Goal: Task Accomplishment & Management: Manage account settings

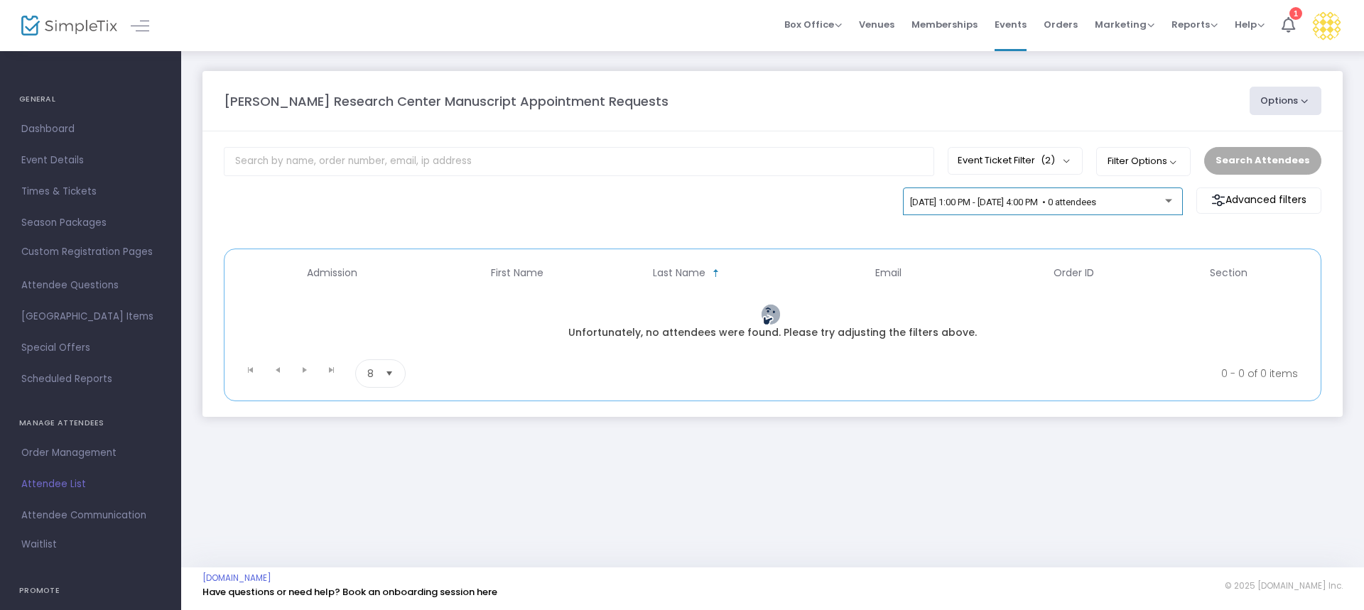
click at [1014, 205] on span "[DATE] 1:00 PM - [DATE] 4:00 PM • 0 attendees" at bounding box center [1003, 202] width 186 height 11
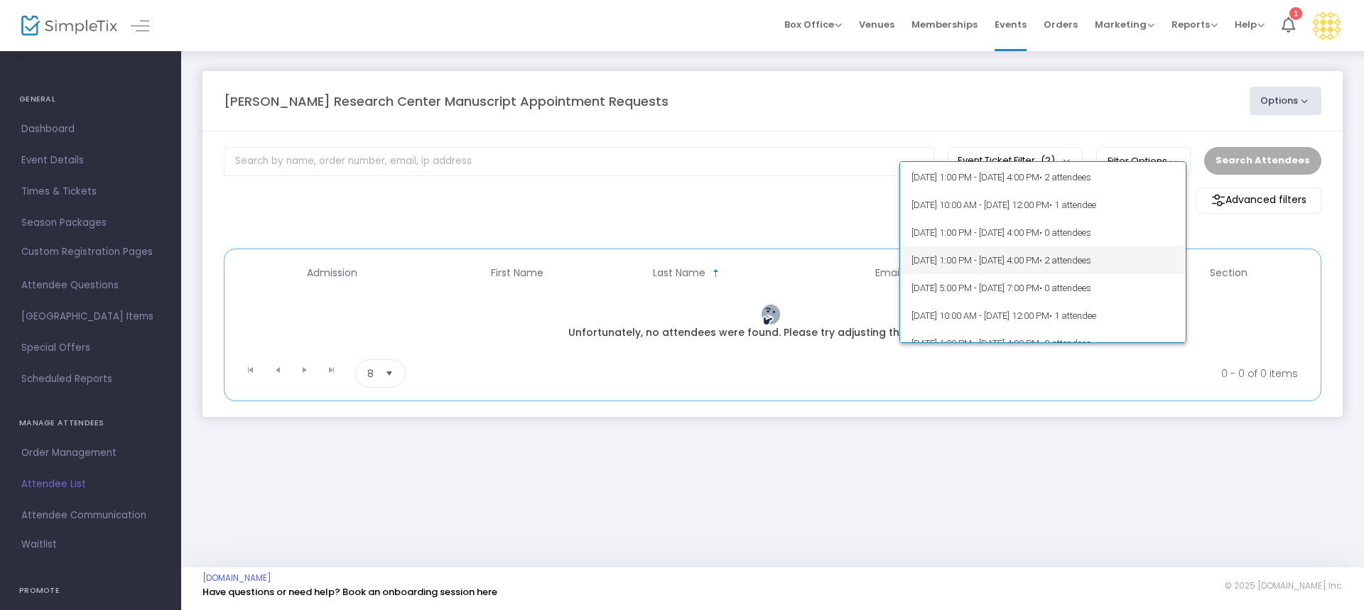
scroll to position [142, 0]
click at [1042, 224] on span "[DATE] 1:00 PM - [DATE] 4:00 PM • 2 attendees" at bounding box center [1042, 228] width 263 height 28
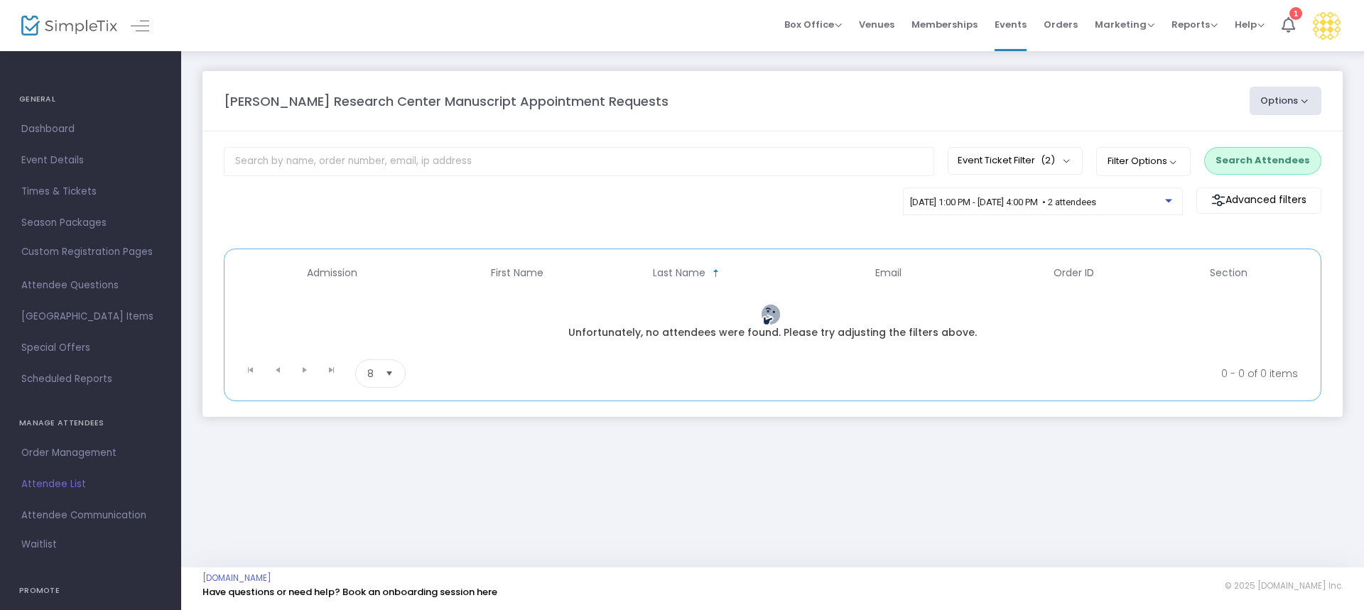
click at [1234, 163] on button "Search Attendees" at bounding box center [1262, 160] width 117 height 27
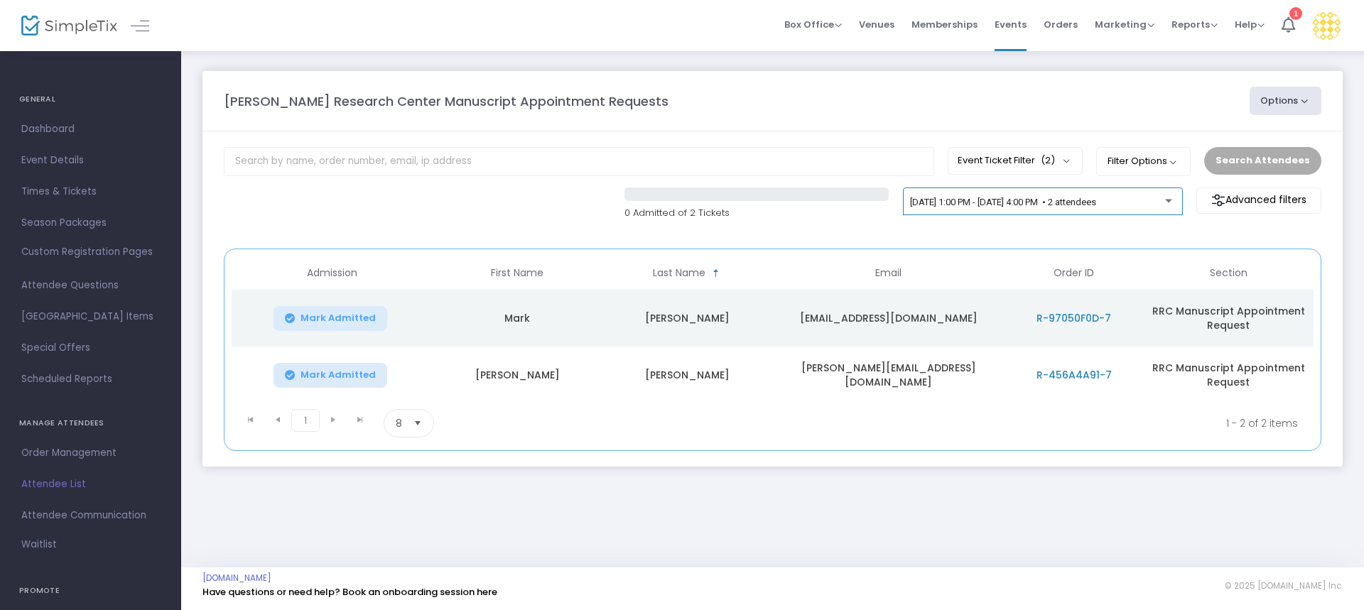
click at [1121, 210] on div "[DATE] 1:00 PM - [DATE] 4:00 PM • 2 attendees" at bounding box center [1042, 205] width 265 height 20
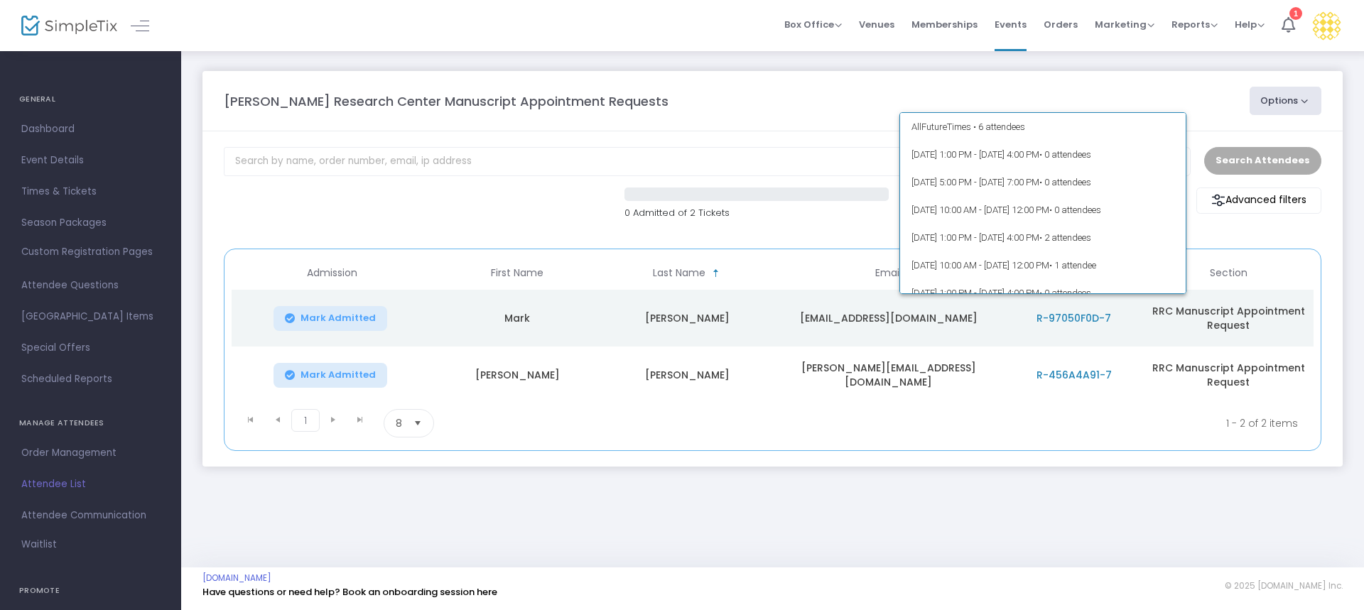
scroll to position [117, 0]
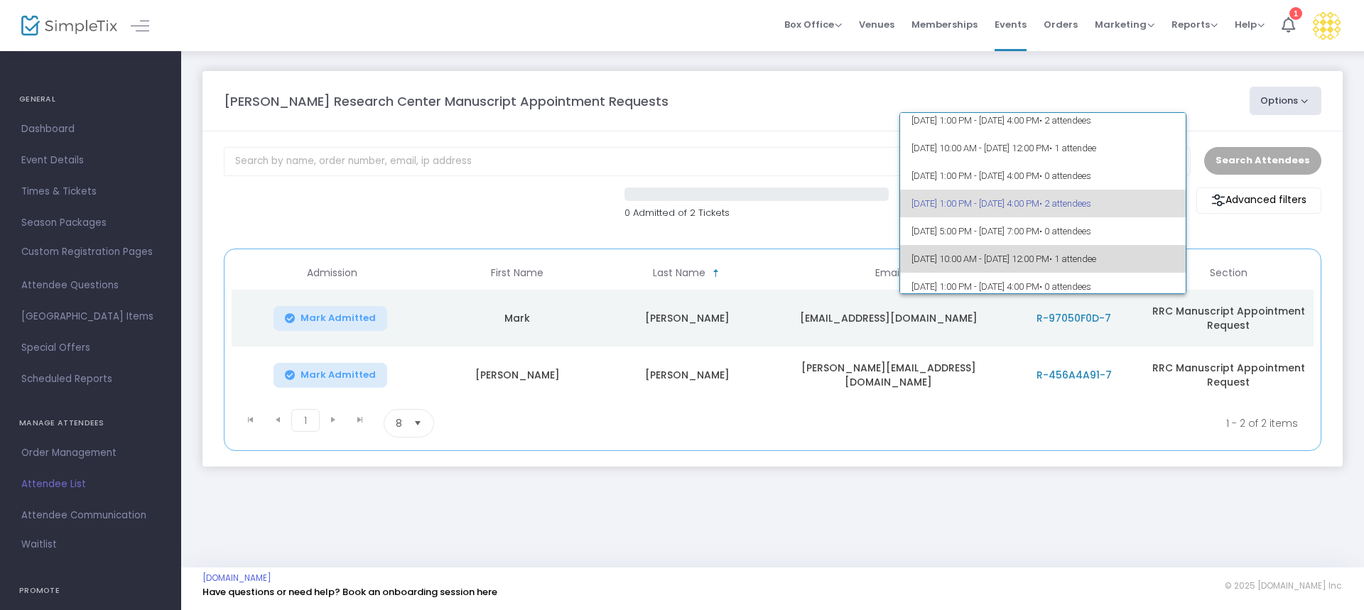
click at [1096, 257] on span "• 1 attendee" at bounding box center [1072, 259] width 47 height 11
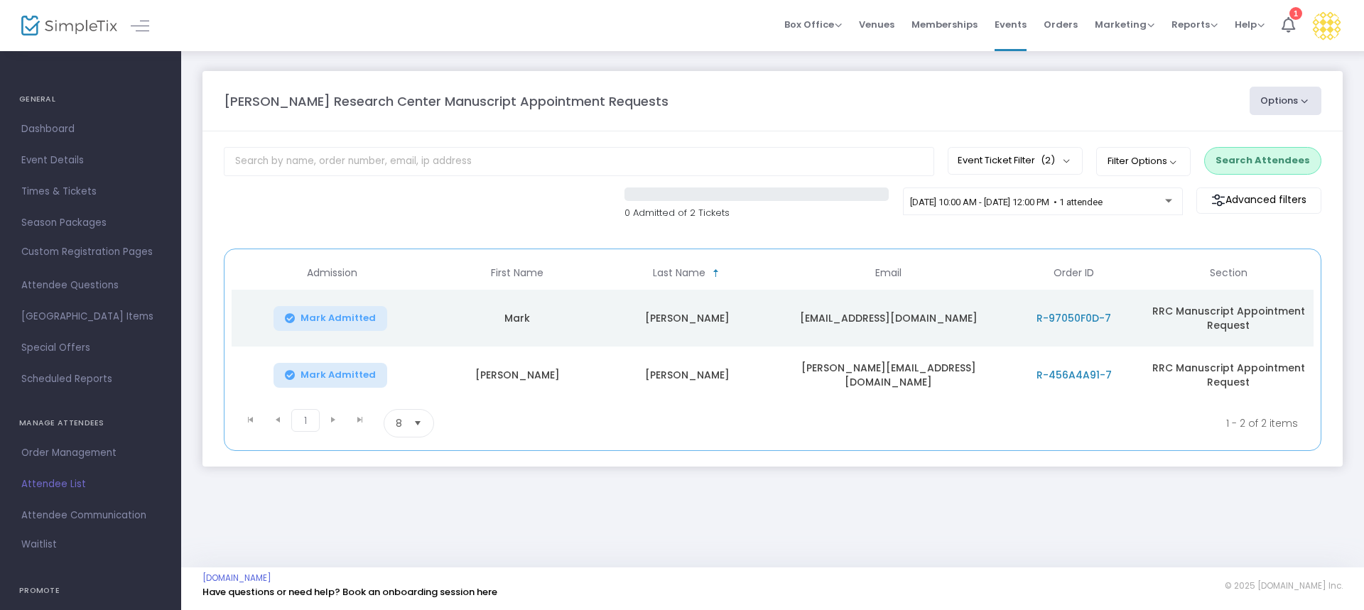
click at [1237, 164] on button "Search Attendees" at bounding box center [1262, 160] width 117 height 27
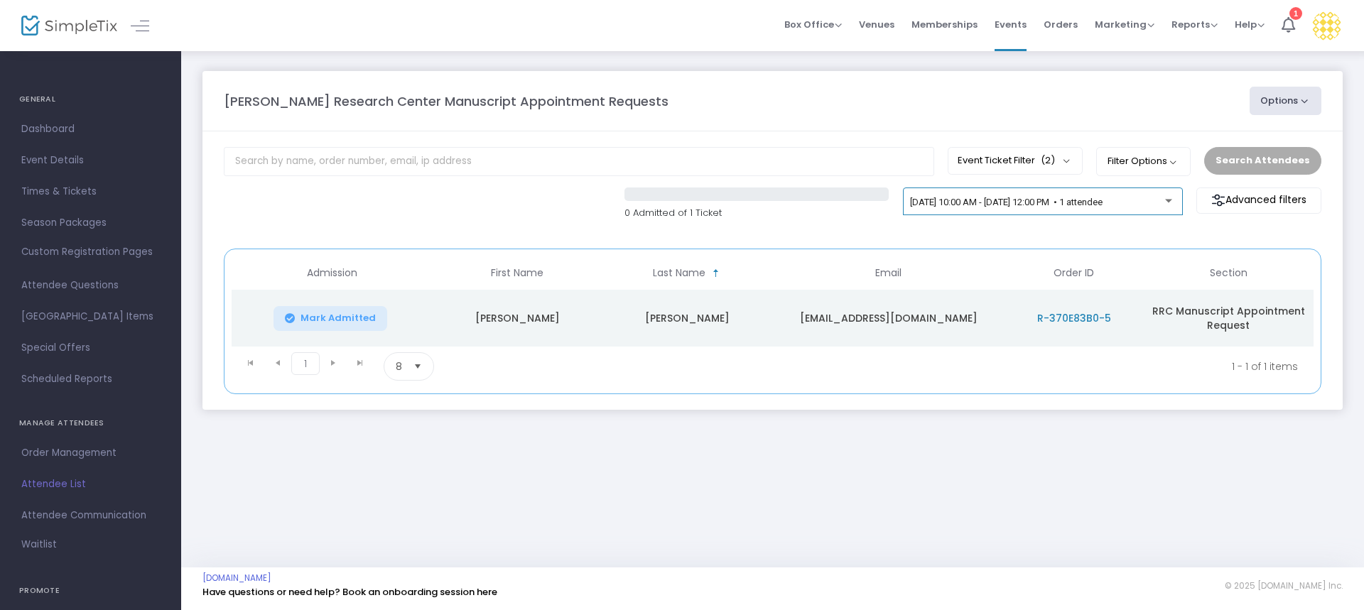
click at [1102, 198] on span "[DATE] 10:00 AM - [DATE] 12:00 PM • 1 attendee" at bounding box center [1006, 202] width 192 height 11
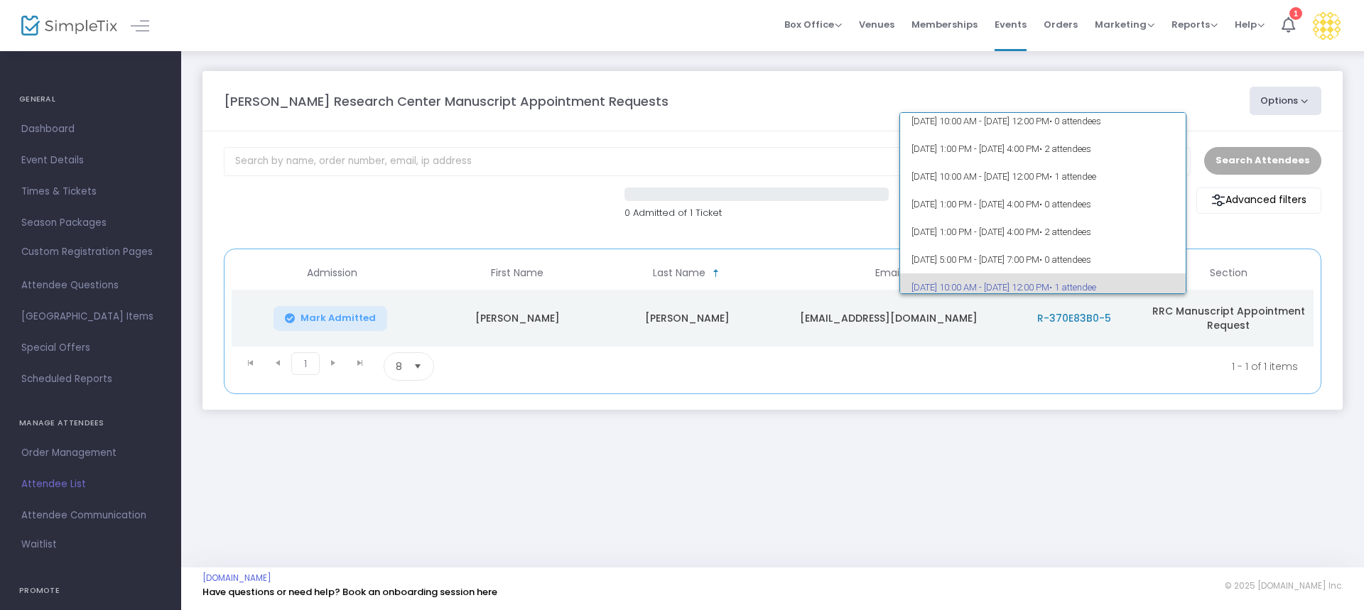
scroll to position [0, 0]
